Goal: Browse casually: Explore the website without a specific task or goal

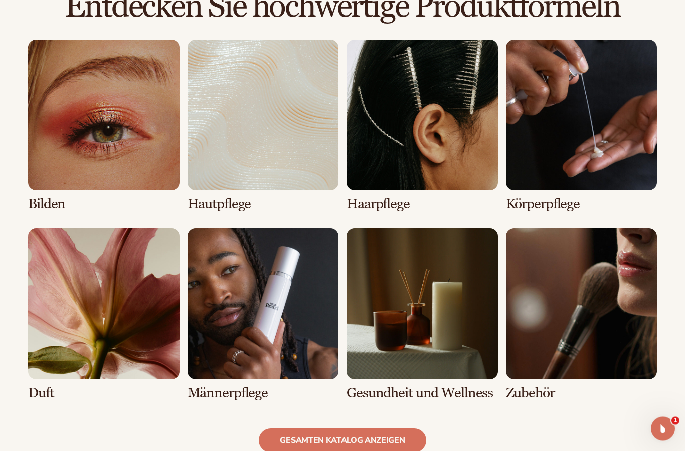
scroll to position [707, 0]
click at [273, 185] on link "2 / 8" at bounding box center [262, 126] width 151 height 172
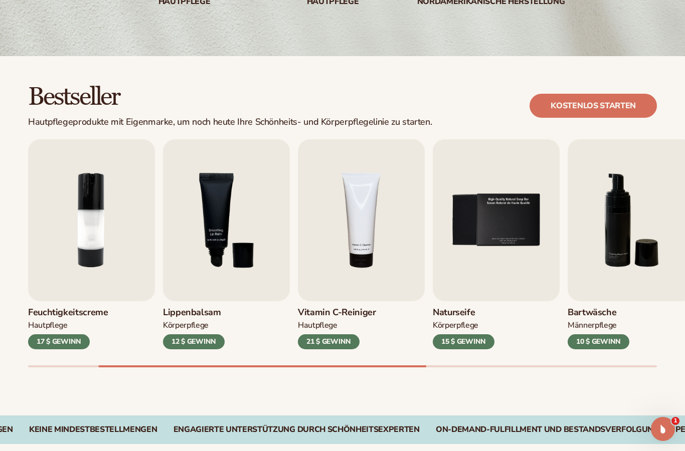
scroll to position [217, 0]
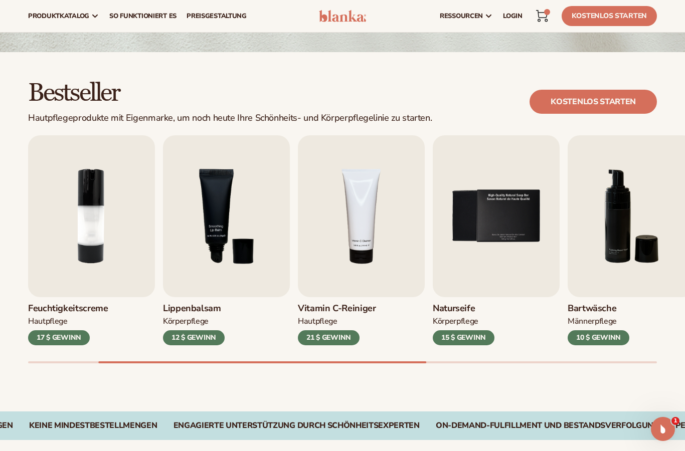
click at [116, 254] on img "2 / 9" at bounding box center [91, 216] width 127 height 162
click at [98, 219] on img "2 / 9" at bounding box center [91, 216] width 127 height 162
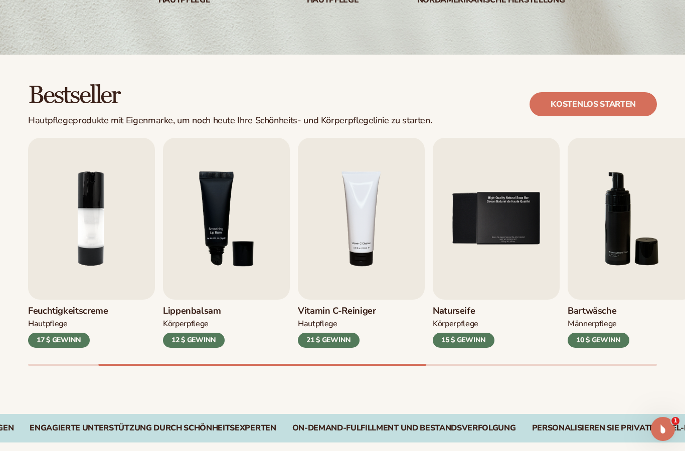
scroll to position [221, 0]
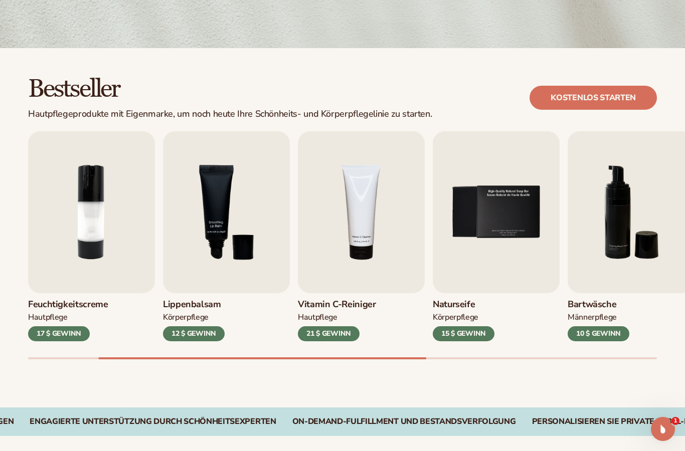
click at [109, 249] on img "2 / 9" at bounding box center [91, 212] width 127 height 162
click at [100, 265] on img "2 / 9" at bounding box center [91, 212] width 127 height 162
click at [103, 261] on img "2 / 9" at bounding box center [91, 212] width 127 height 162
click at [72, 306] on font "Feuchtigkeitscreme" at bounding box center [68, 304] width 80 height 12
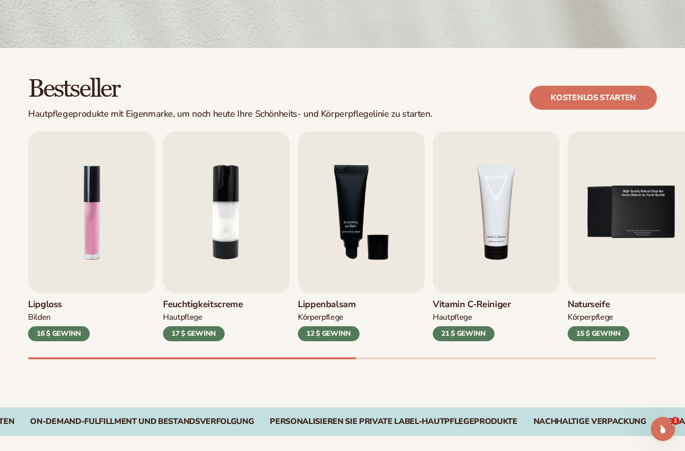
click at [222, 304] on font "Feuchtigkeitscreme" at bounding box center [203, 304] width 80 height 12
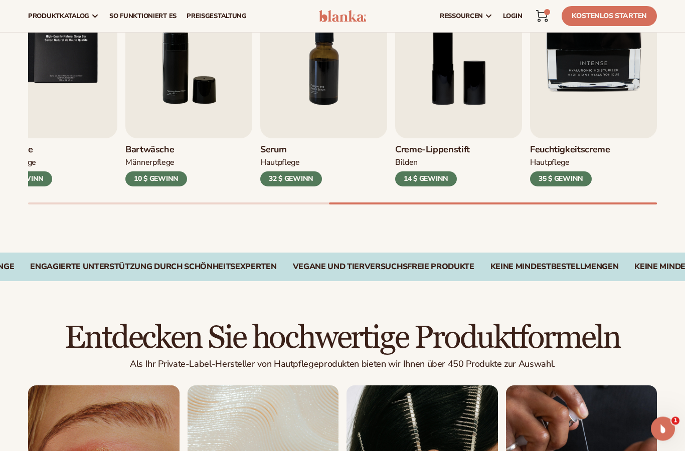
scroll to position [345, 0]
